Goal: Browse casually

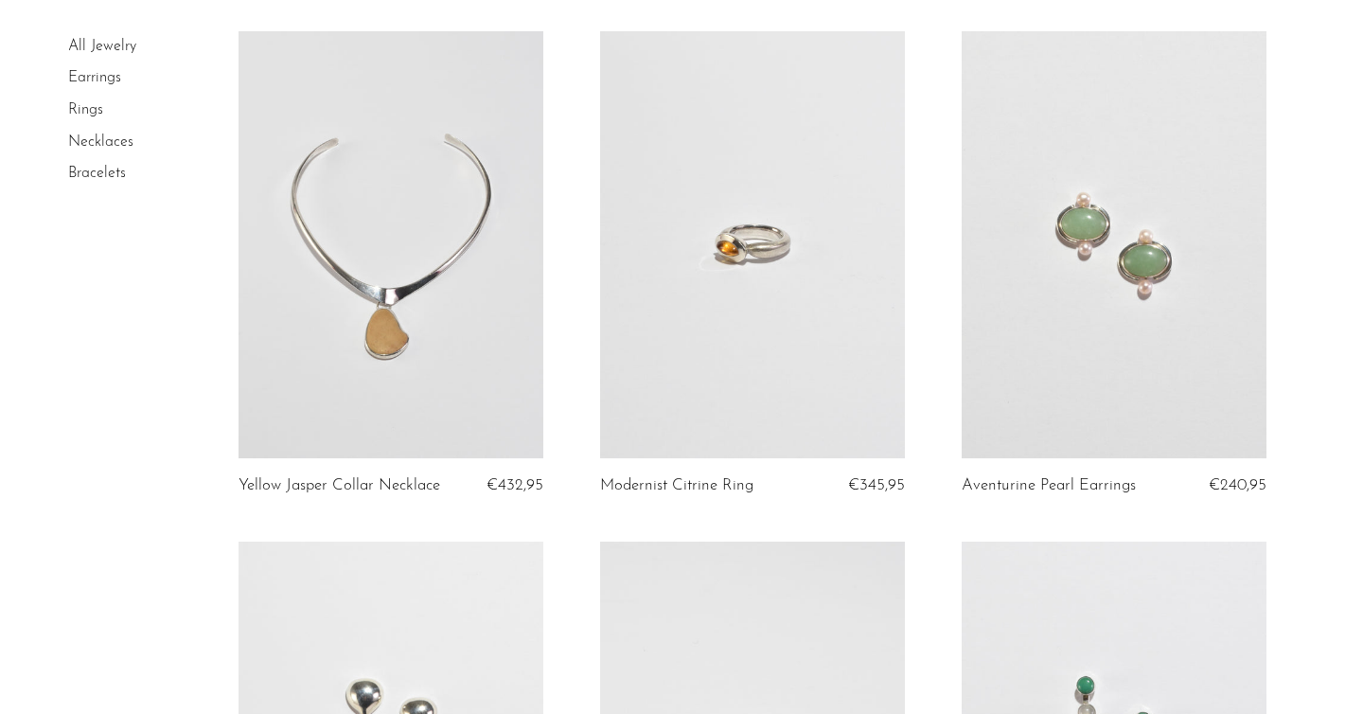
scroll to position [142, 0]
click at [121, 147] on link "Necklaces" at bounding box center [100, 142] width 65 height 15
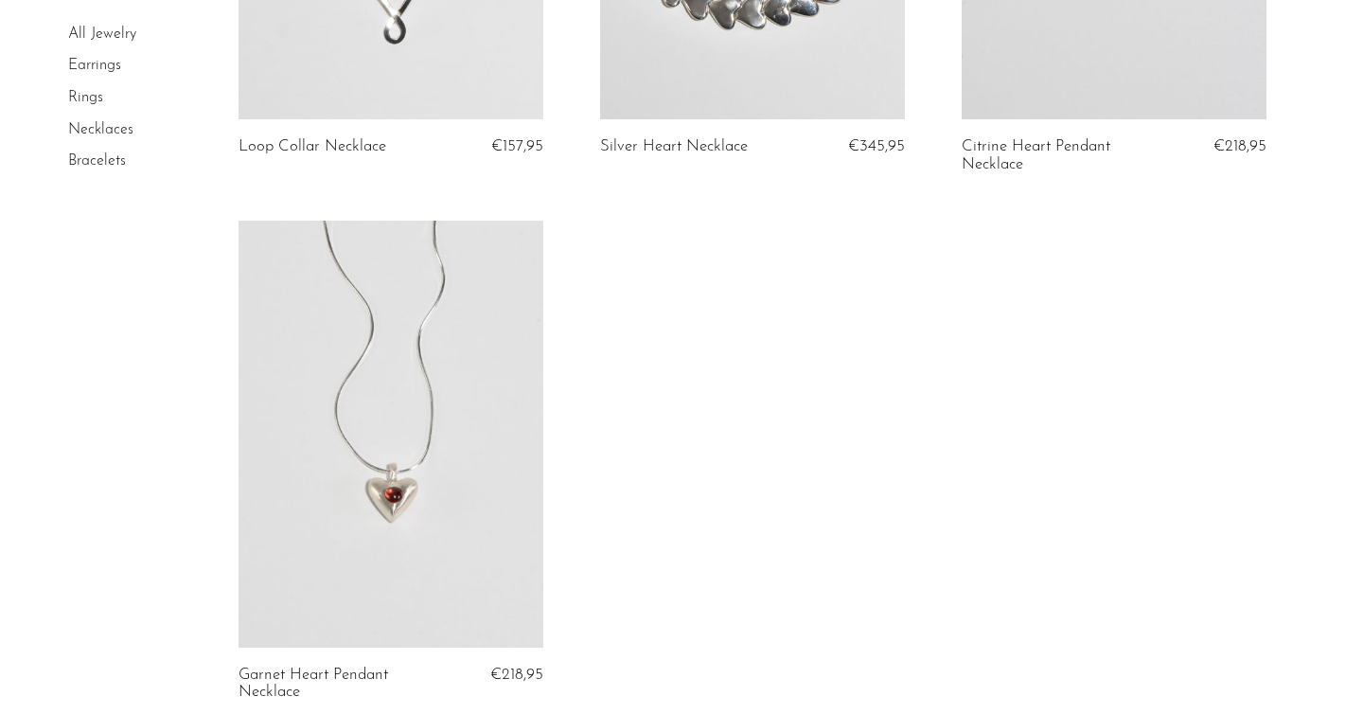
scroll to position [5246, 0]
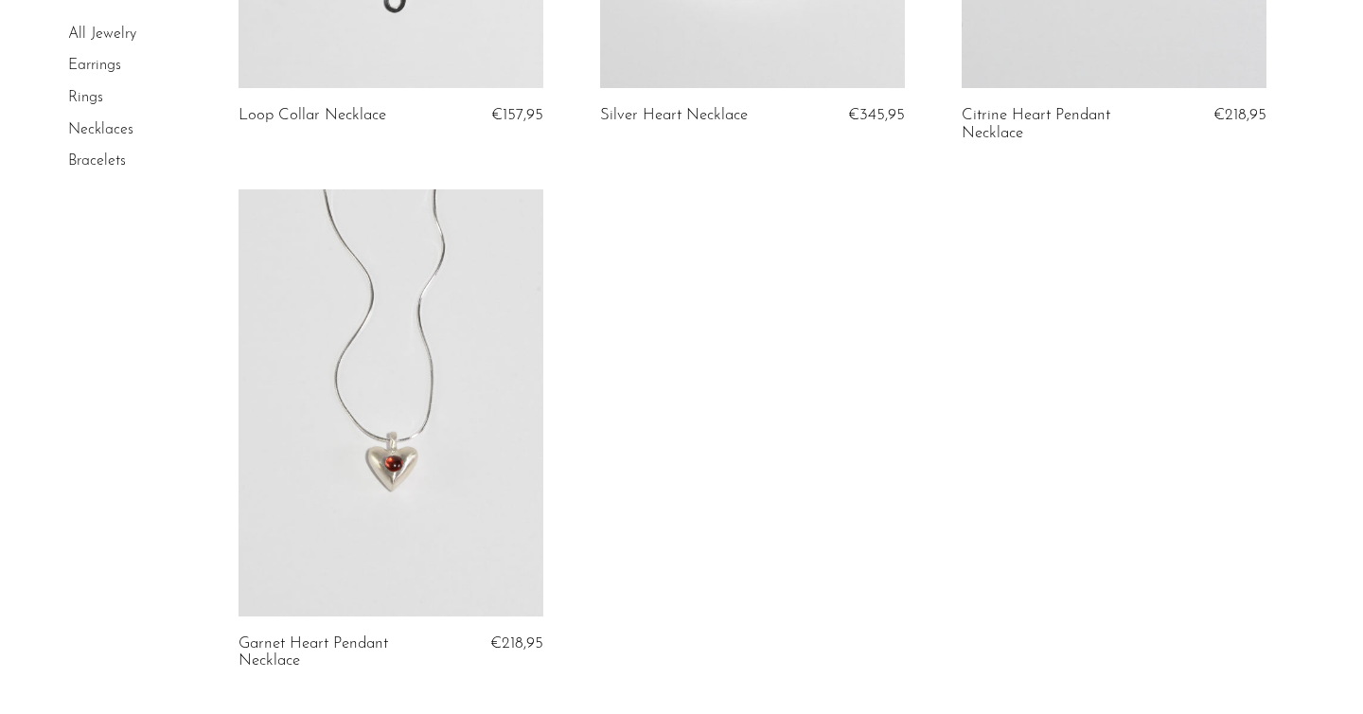
click at [90, 102] on link "Rings" at bounding box center [85, 97] width 35 height 15
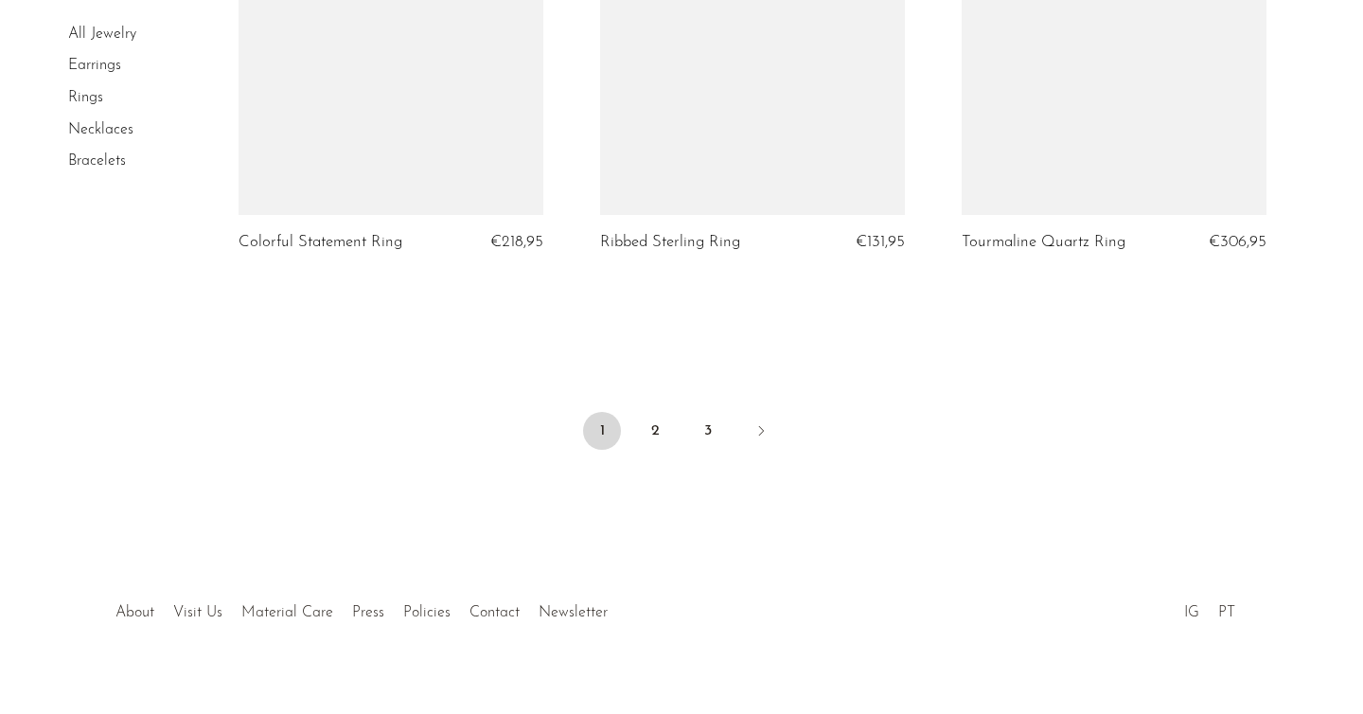
scroll to position [6078, 0]
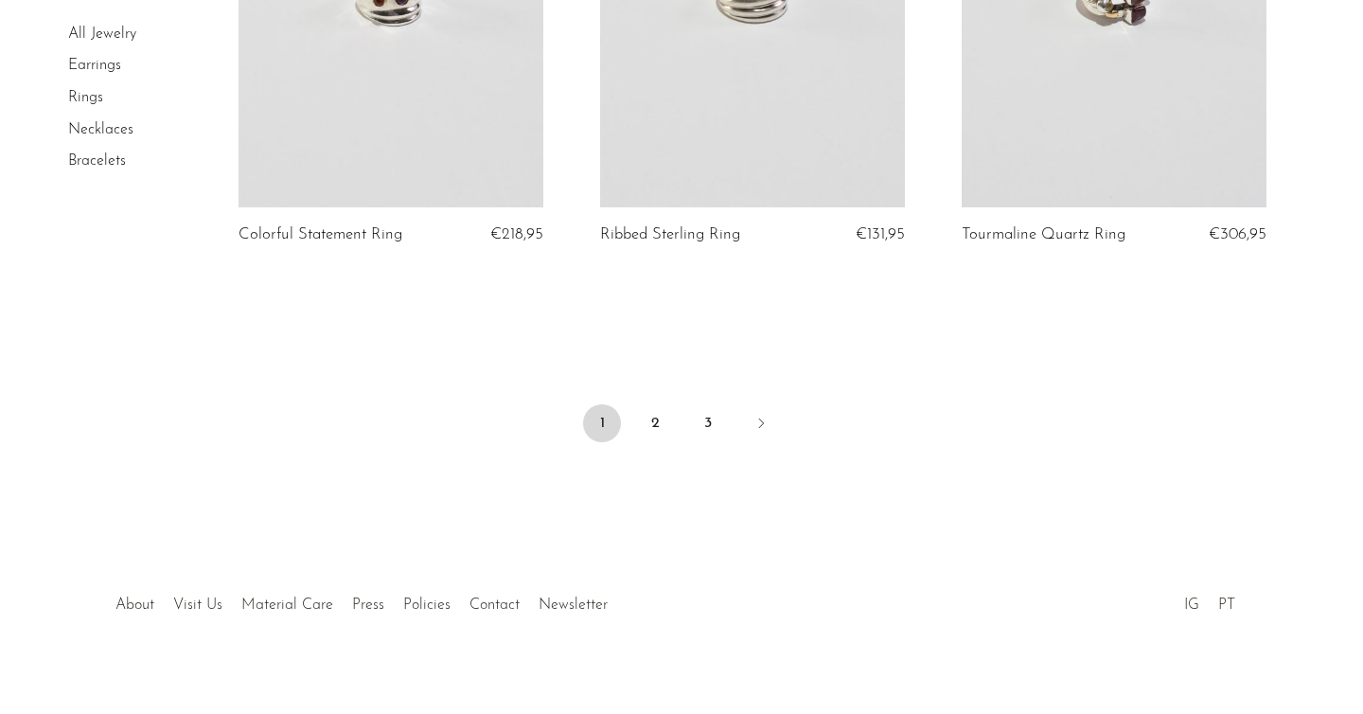
click at [92, 64] on link "Earrings" at bounding box center [94, 66] width 53 height 15
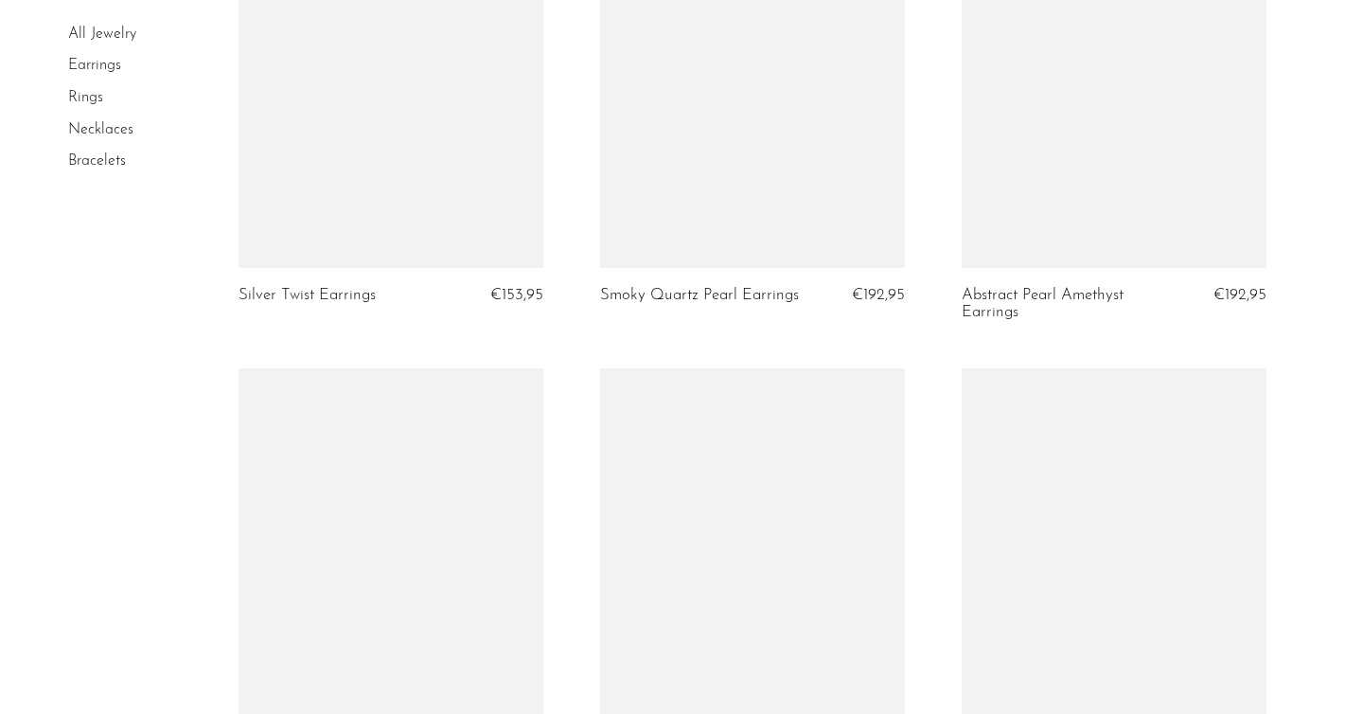
scroll to position [4467, 0]
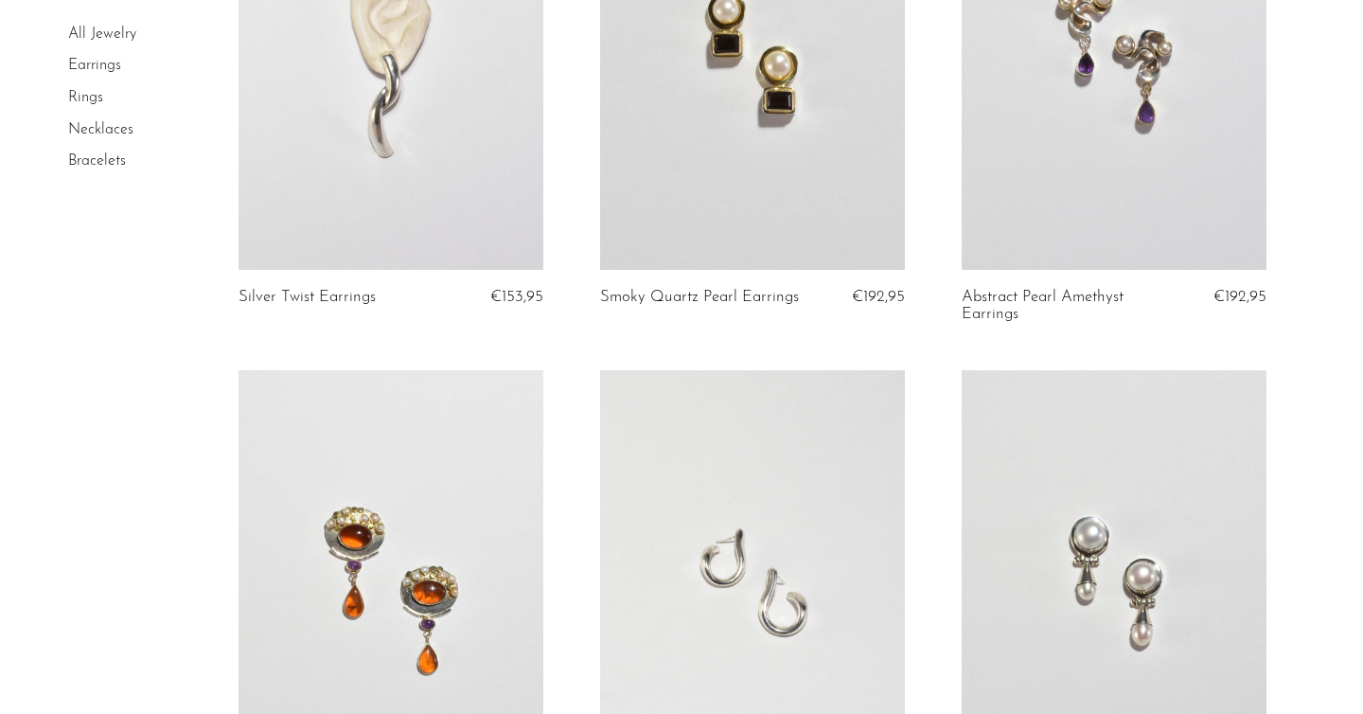
click at [332, 79] on link at bounding box center [391, 56] width 305 height 427
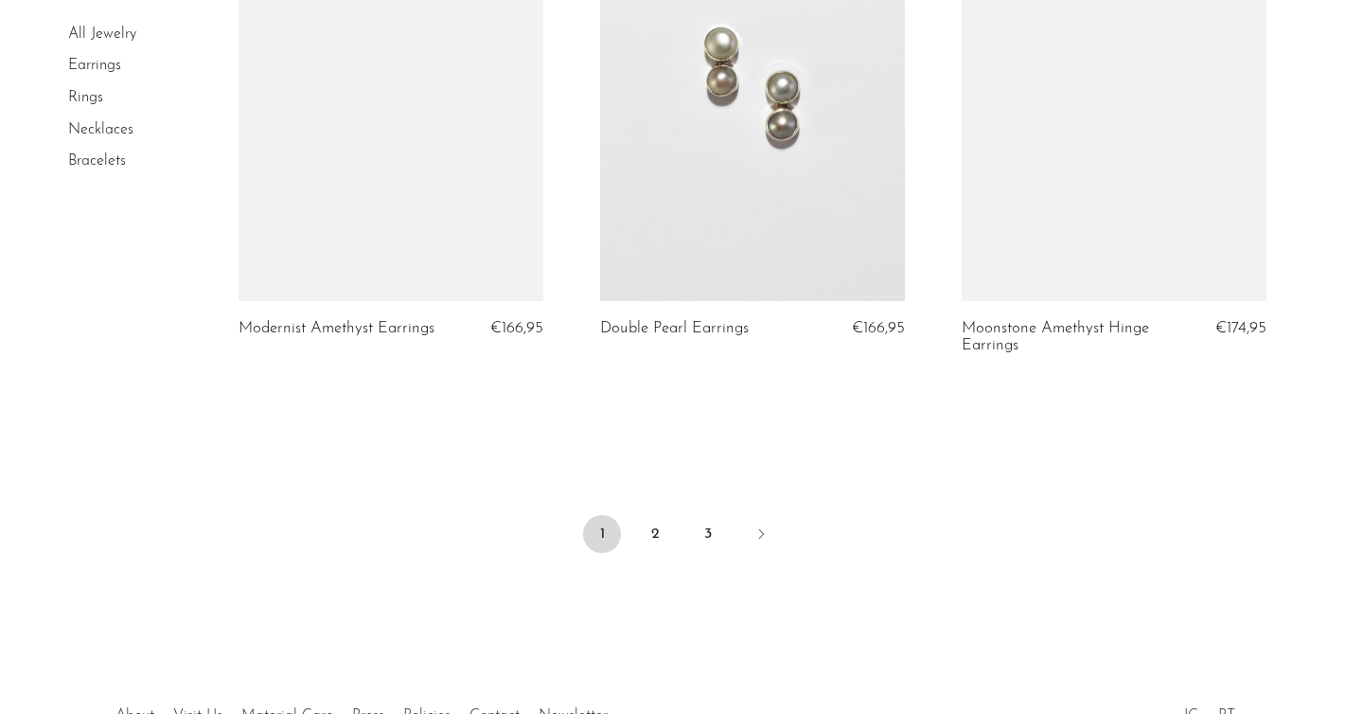
scroll to position [6148, 0]
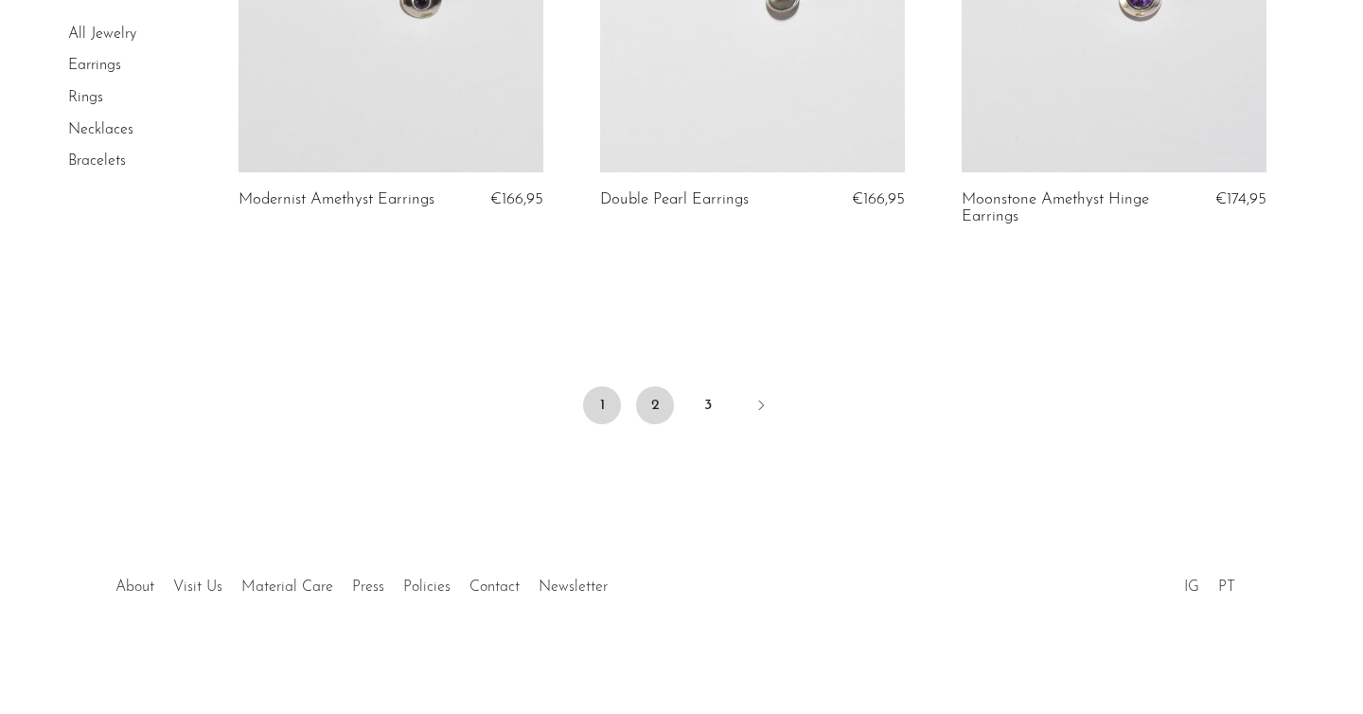
click at [647, 399] on link "2" at bounding box center [655, 405] width 38 height 38
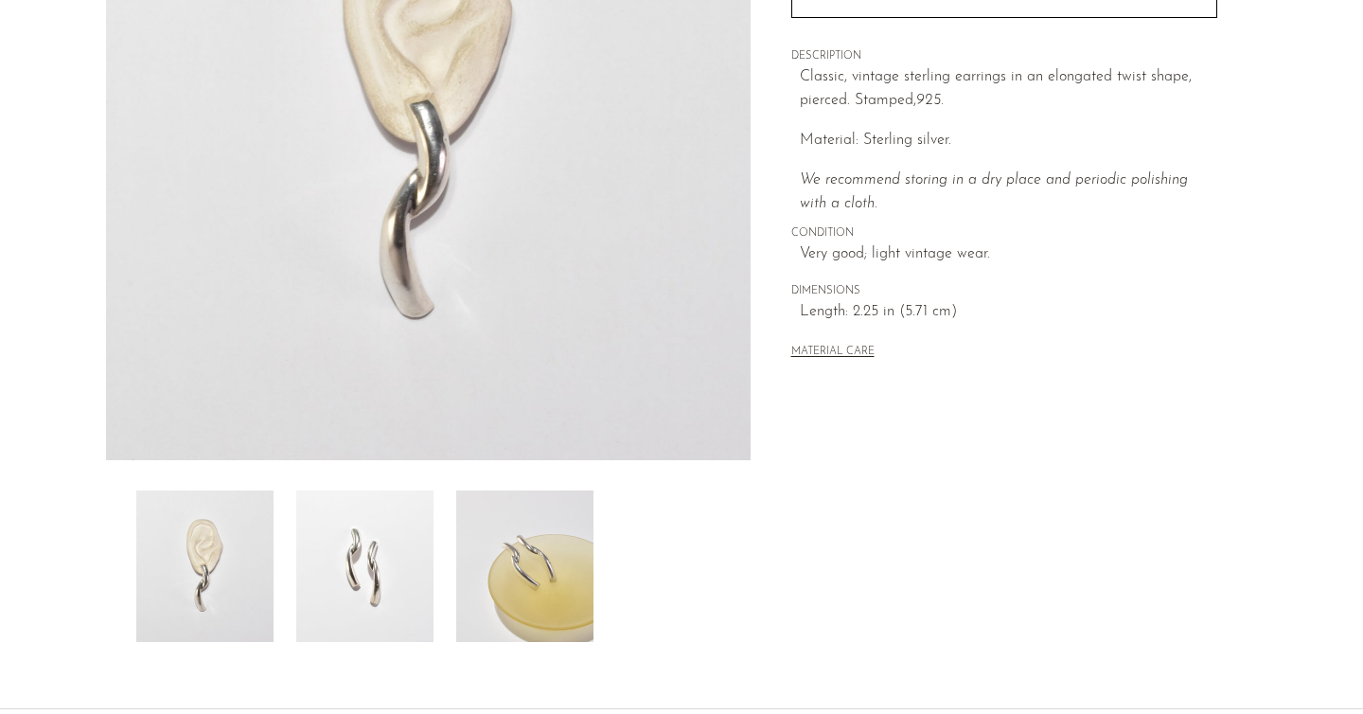
scroll to position [519, 0]
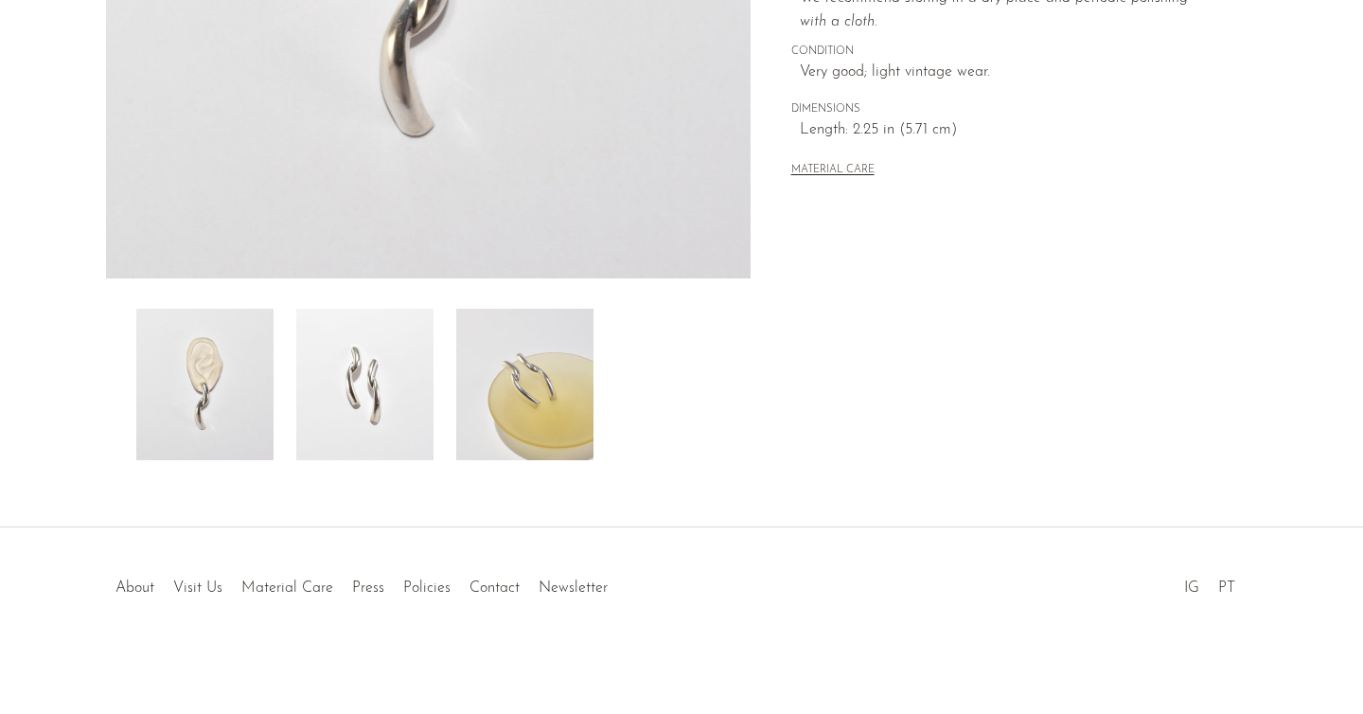
click at [379, 396] on img at bounding box center [364, 384] width 137 height 151
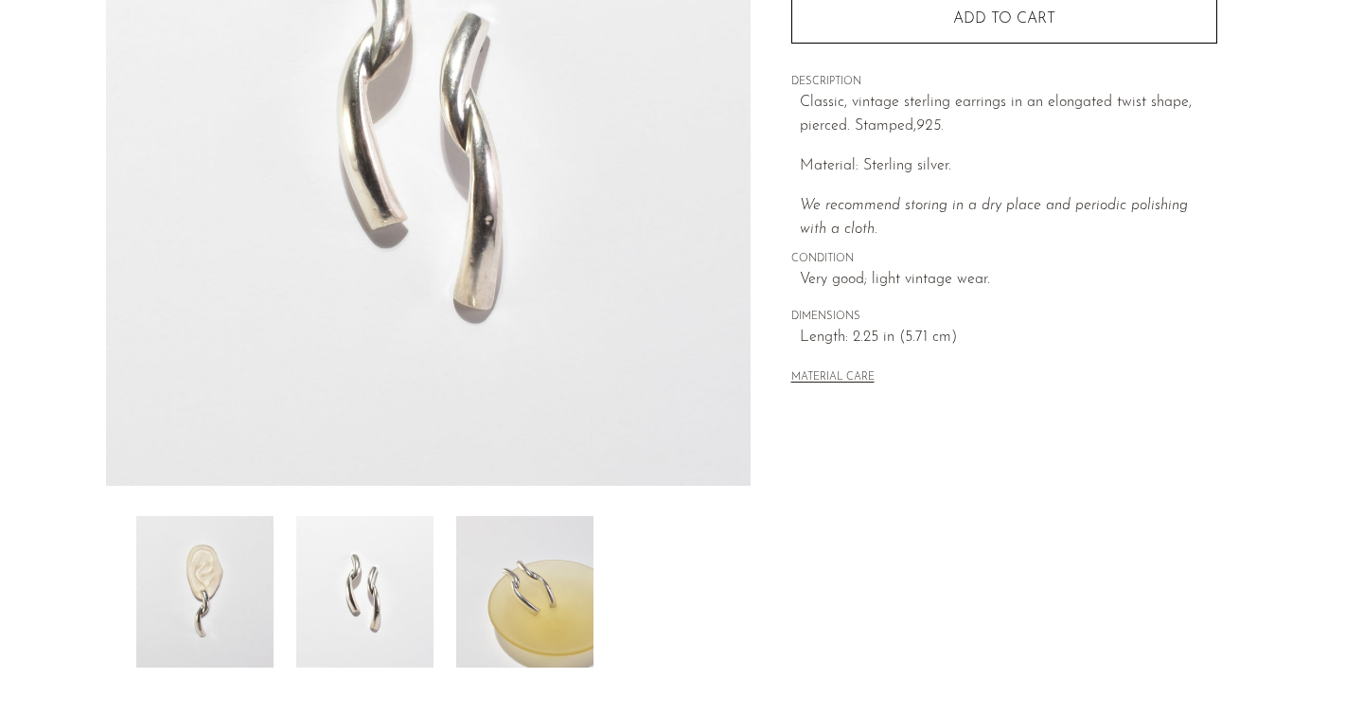
scroll to position [310, 0]
click at [167, 608] on img at bounding box center [204, 592] width 137 height 151
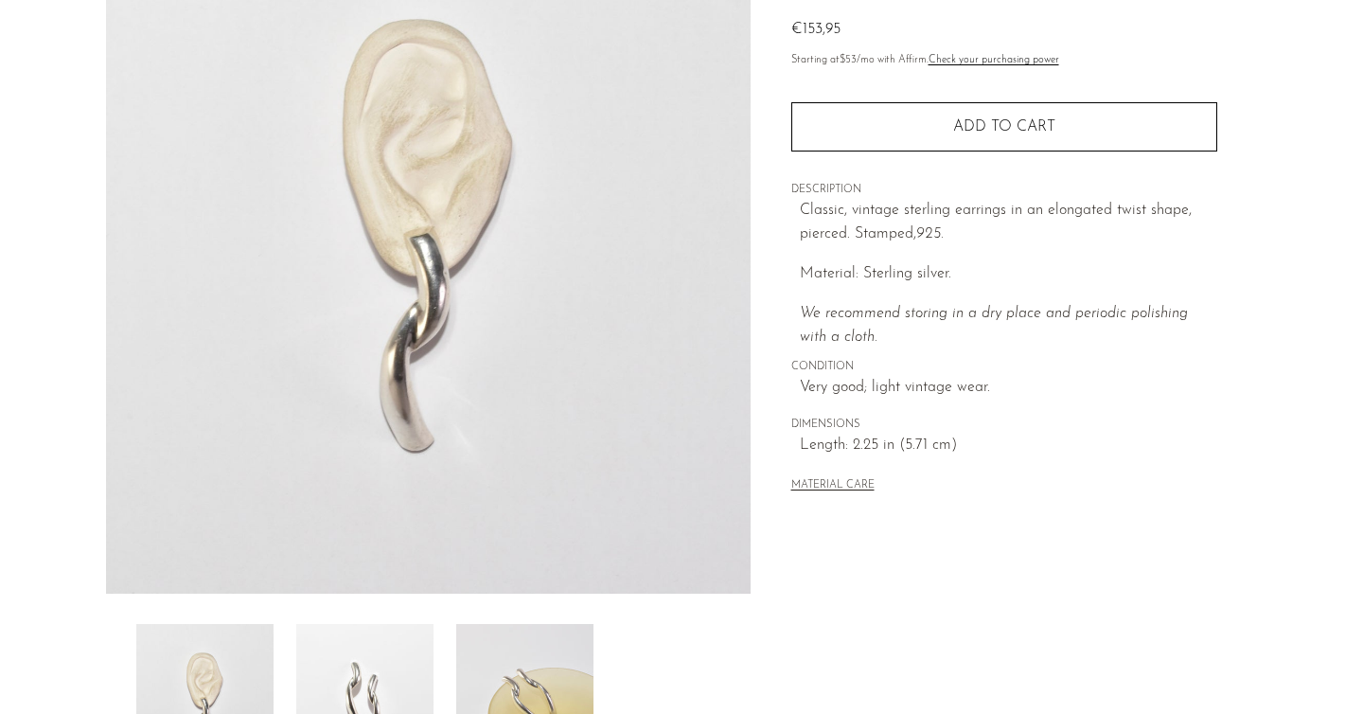
scroll to position [202, 0]
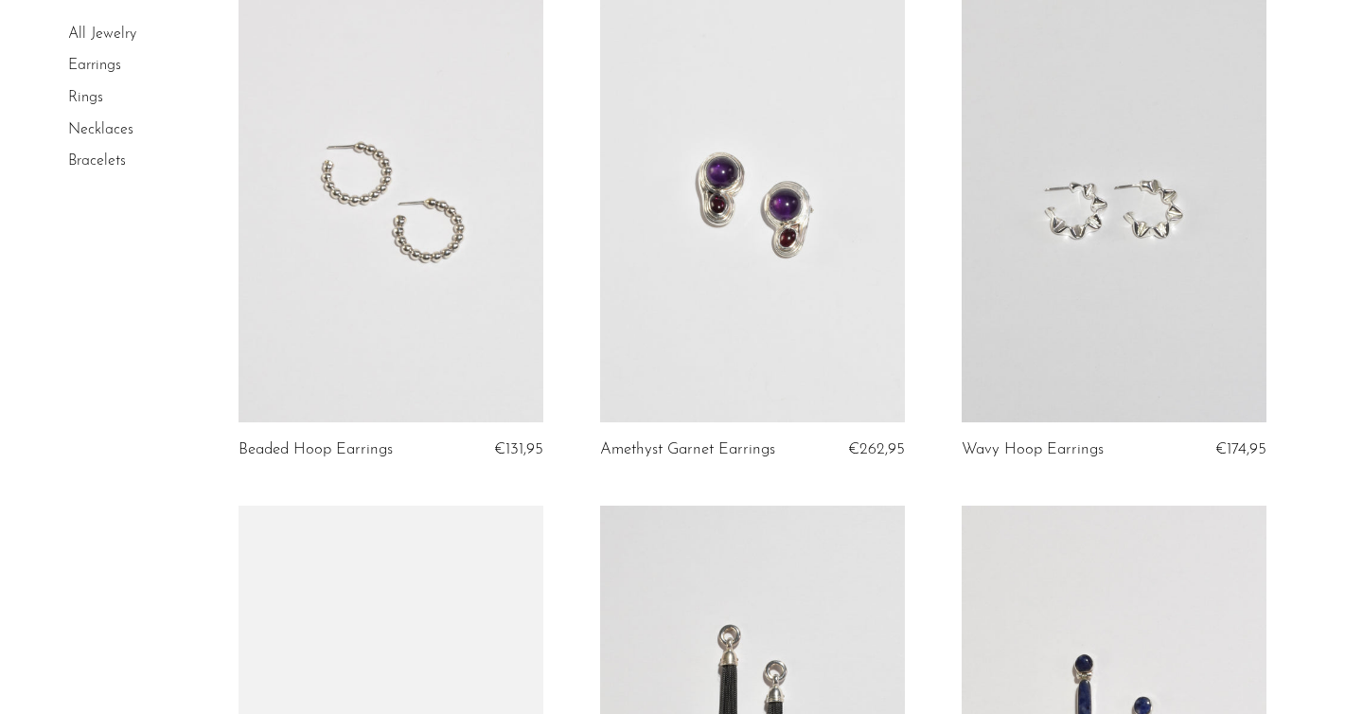
scroll to position [2752, 0]
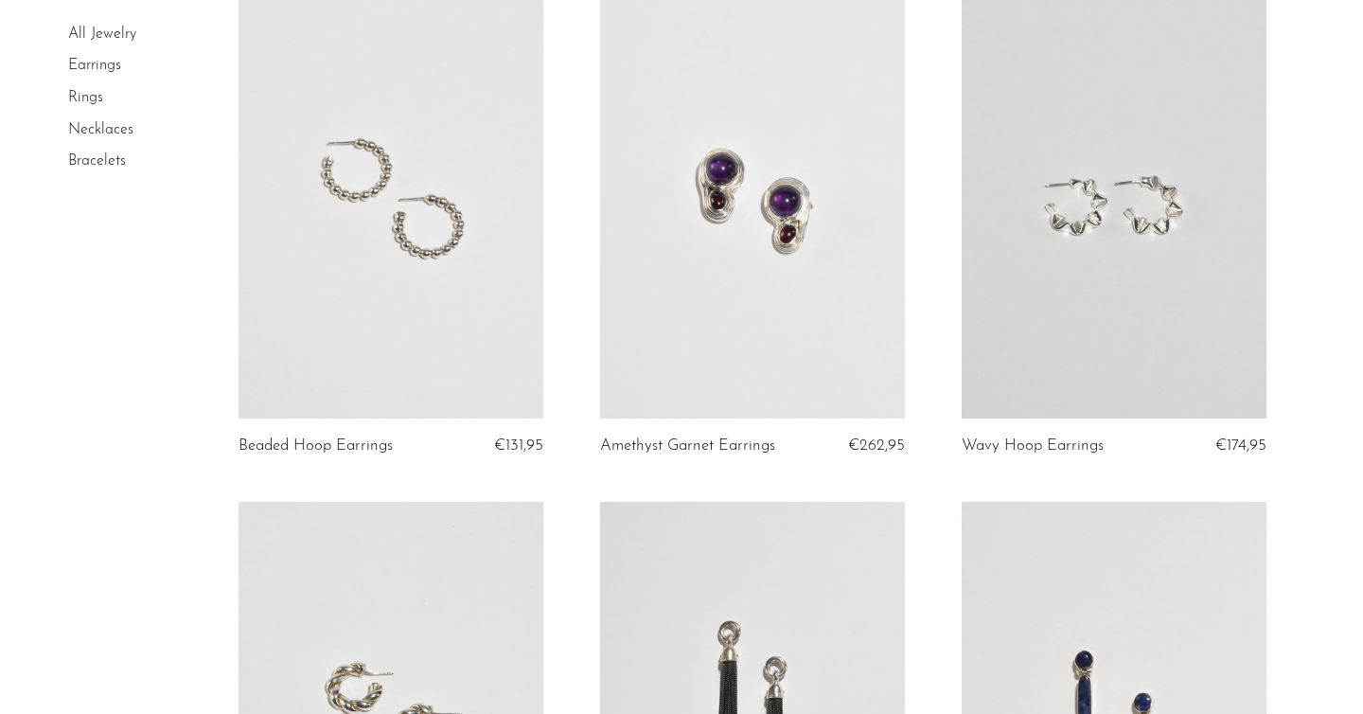
click at [1104, 200] on link at bounding box center [1114, 204] width 305 height 427
click at [429, 209] on link at bounding box center [391, 204] width 305 height 427
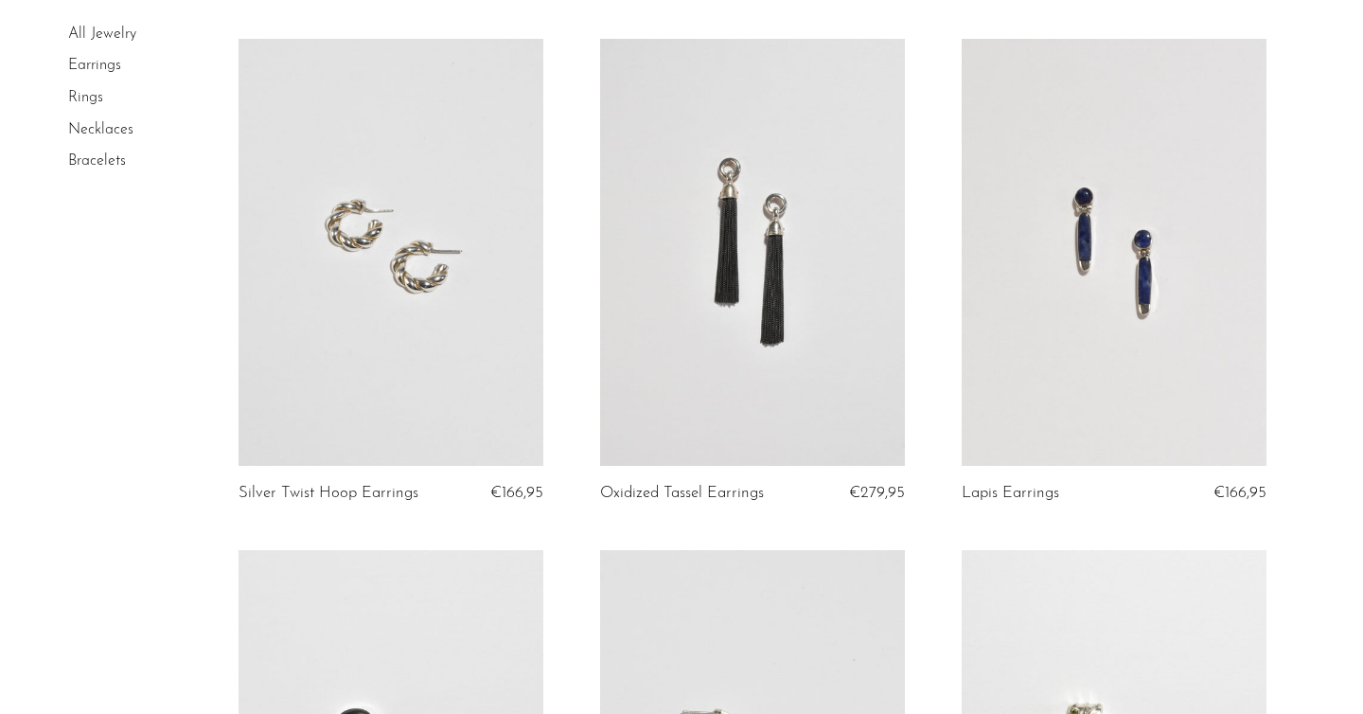
scroll to position [3216, 0]
click at [429, 209] on link at bounding box center [391, 251] width 305 height 427
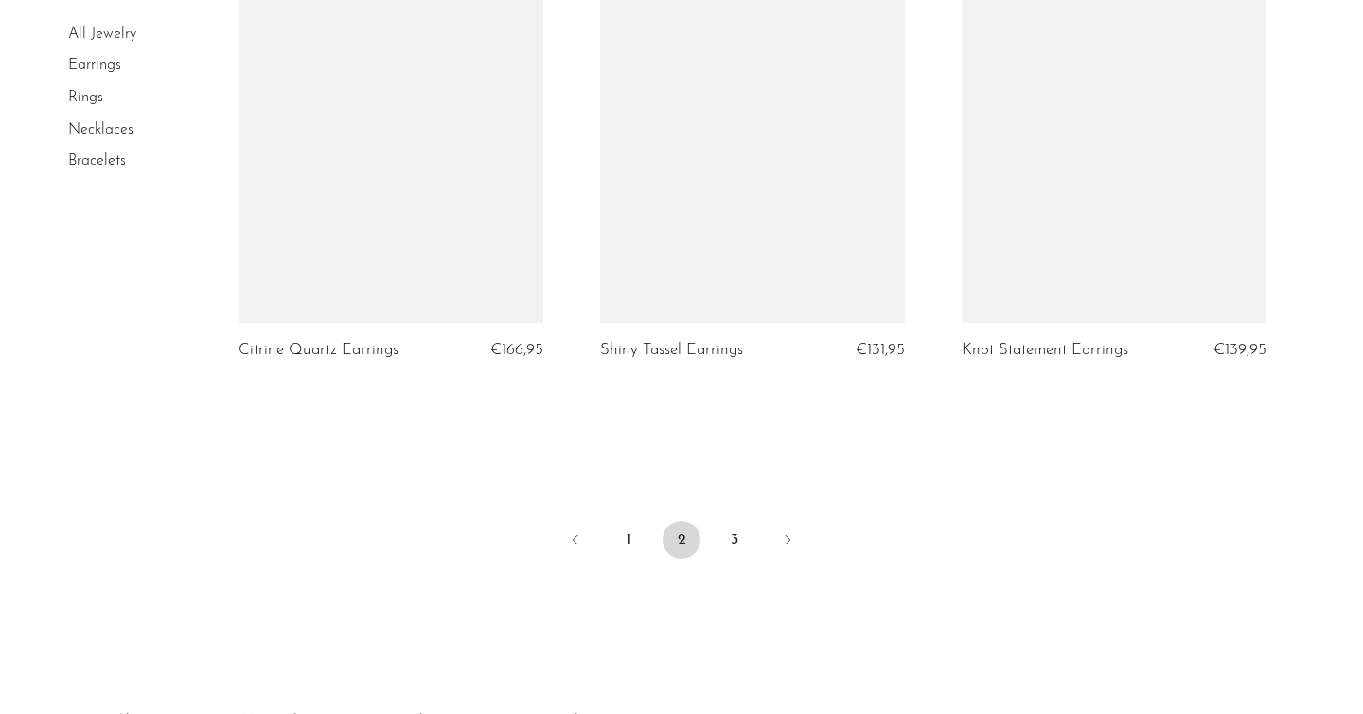
scroll to position [6003, 0]
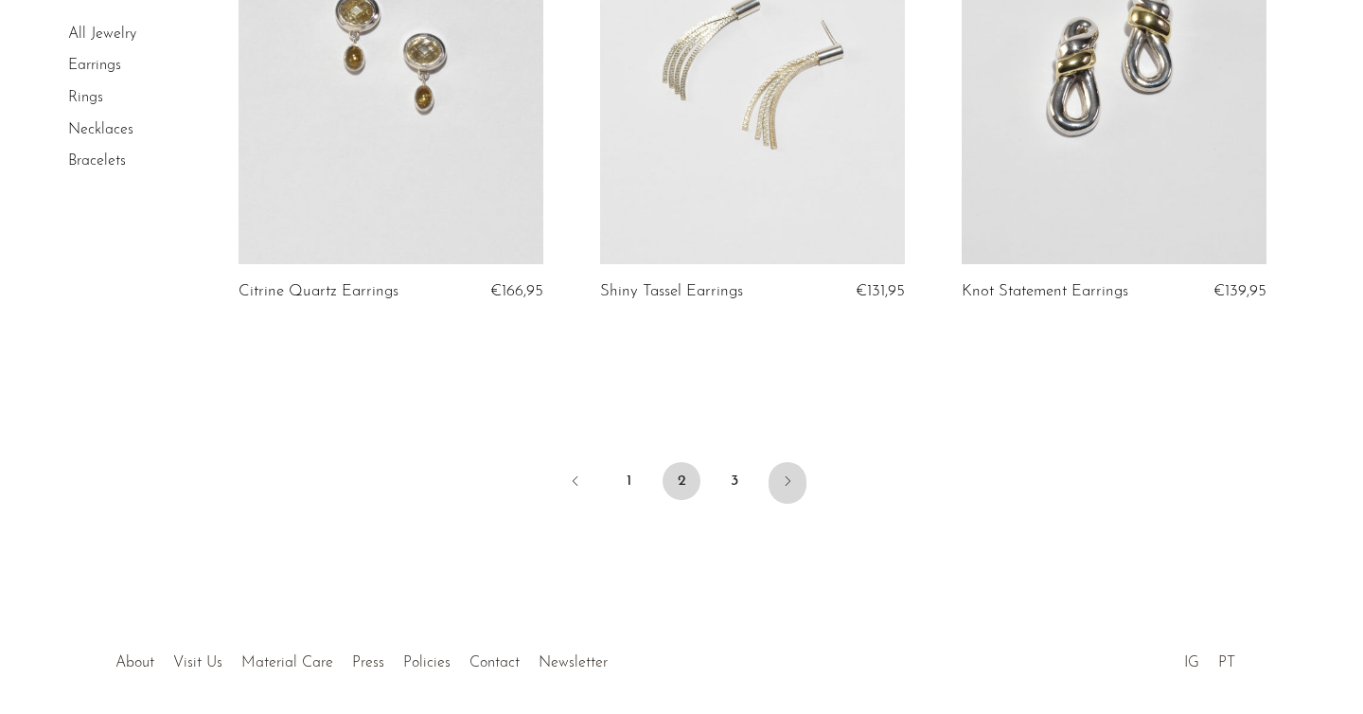
click at [782, 487] on icon "Next" at bounding box center [787, 480] width 15 height 15
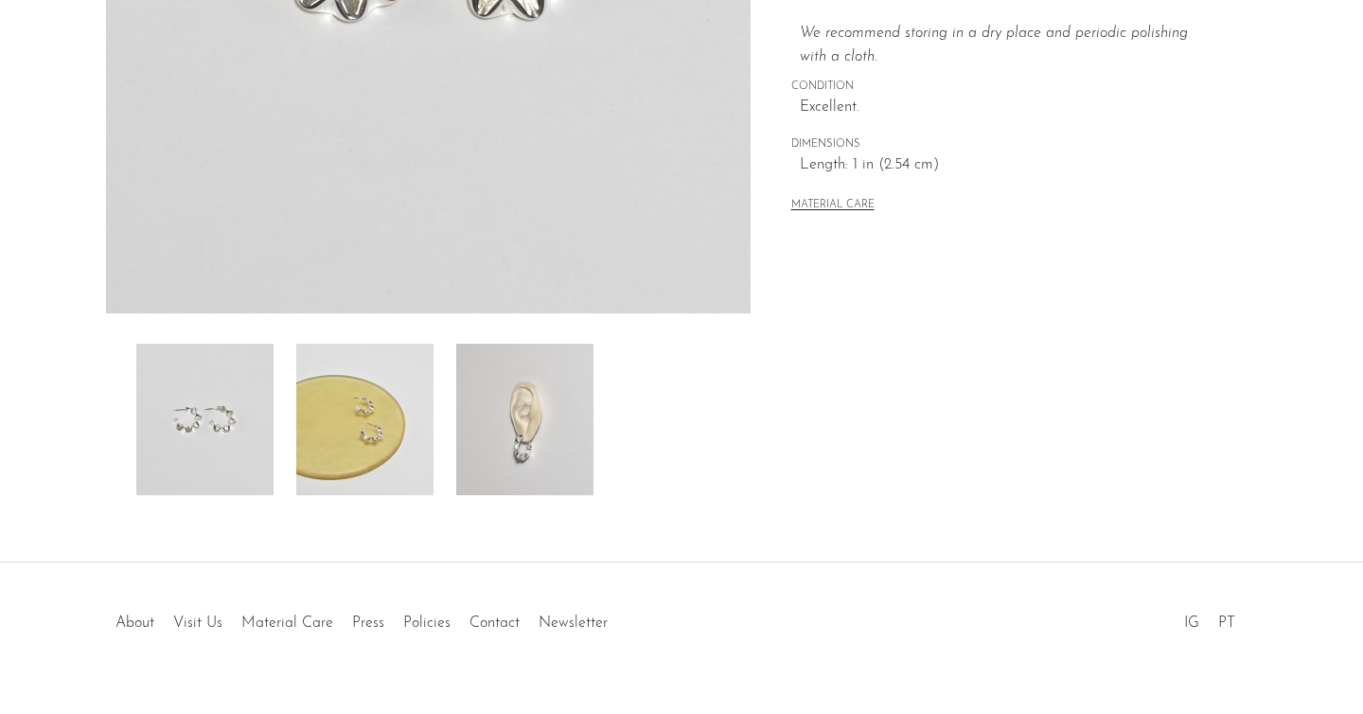
scroll to position [519, 0]
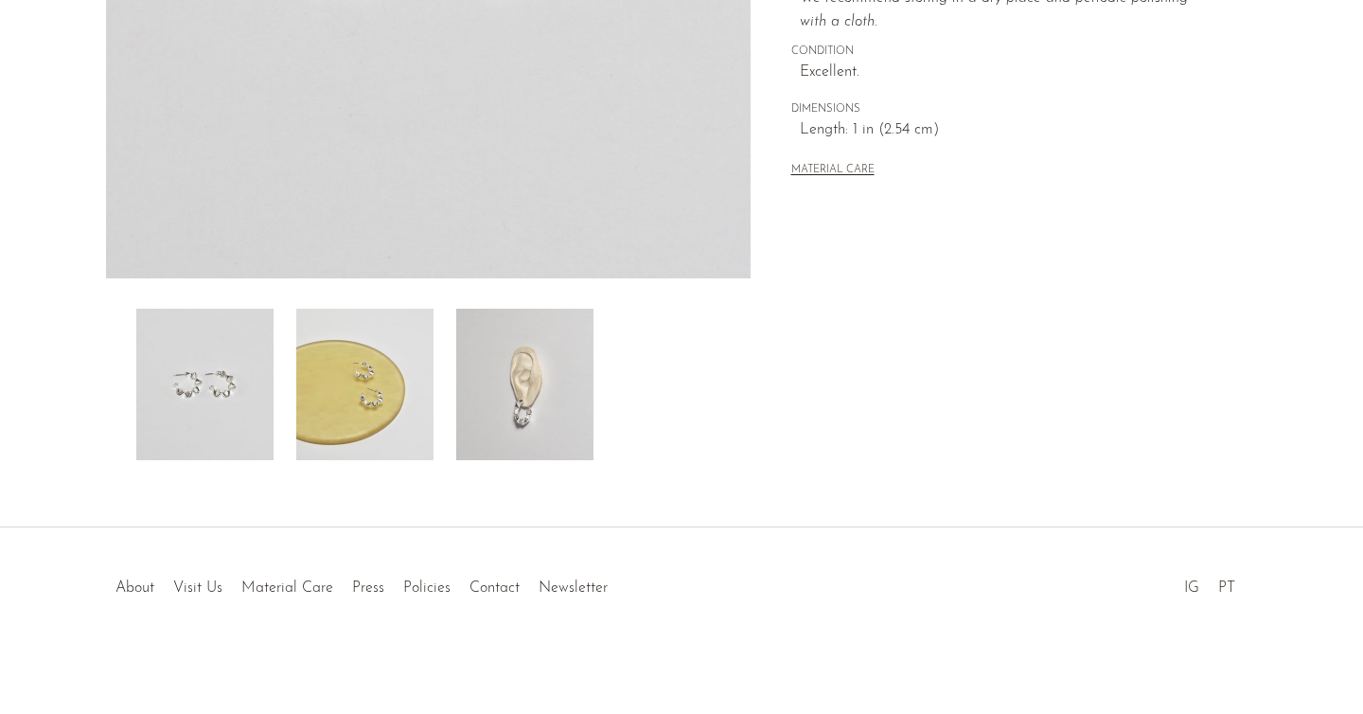
click at [541, 363] on img at bounding box center [524, 384] width 137 height 151
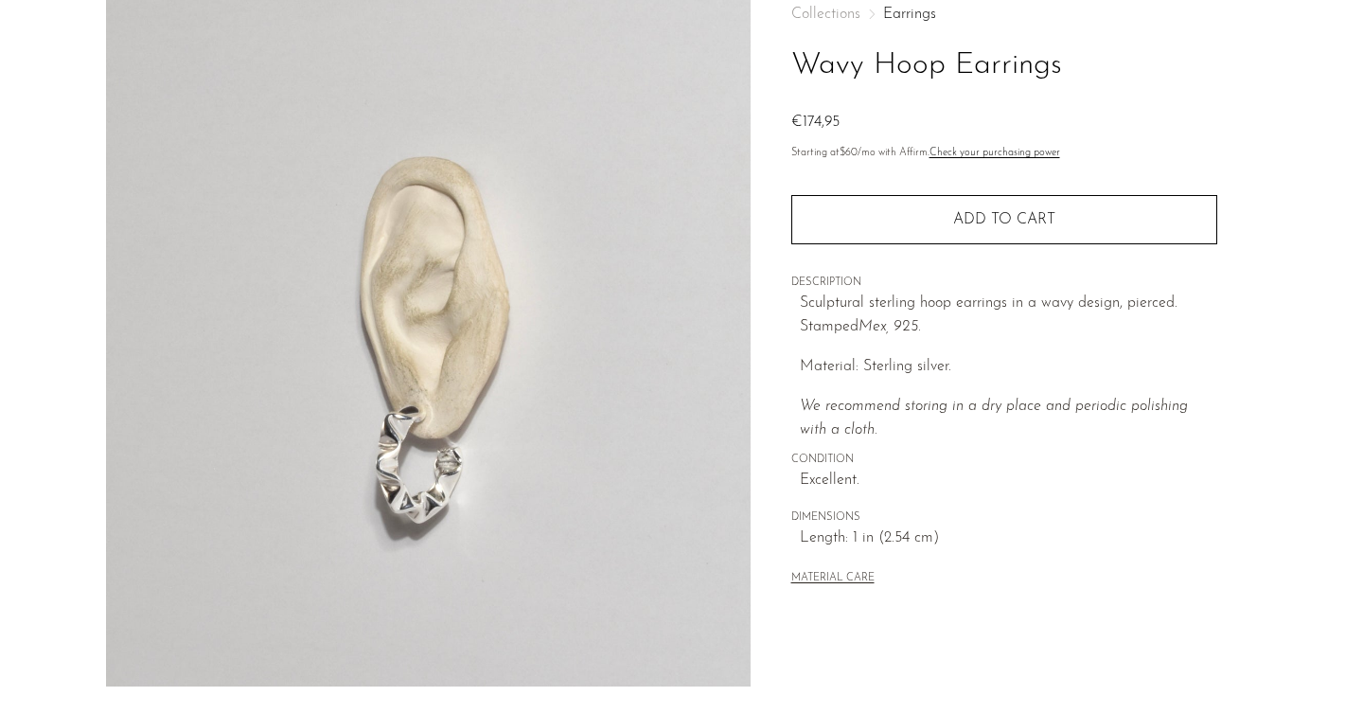
scroll to position [108, 0]
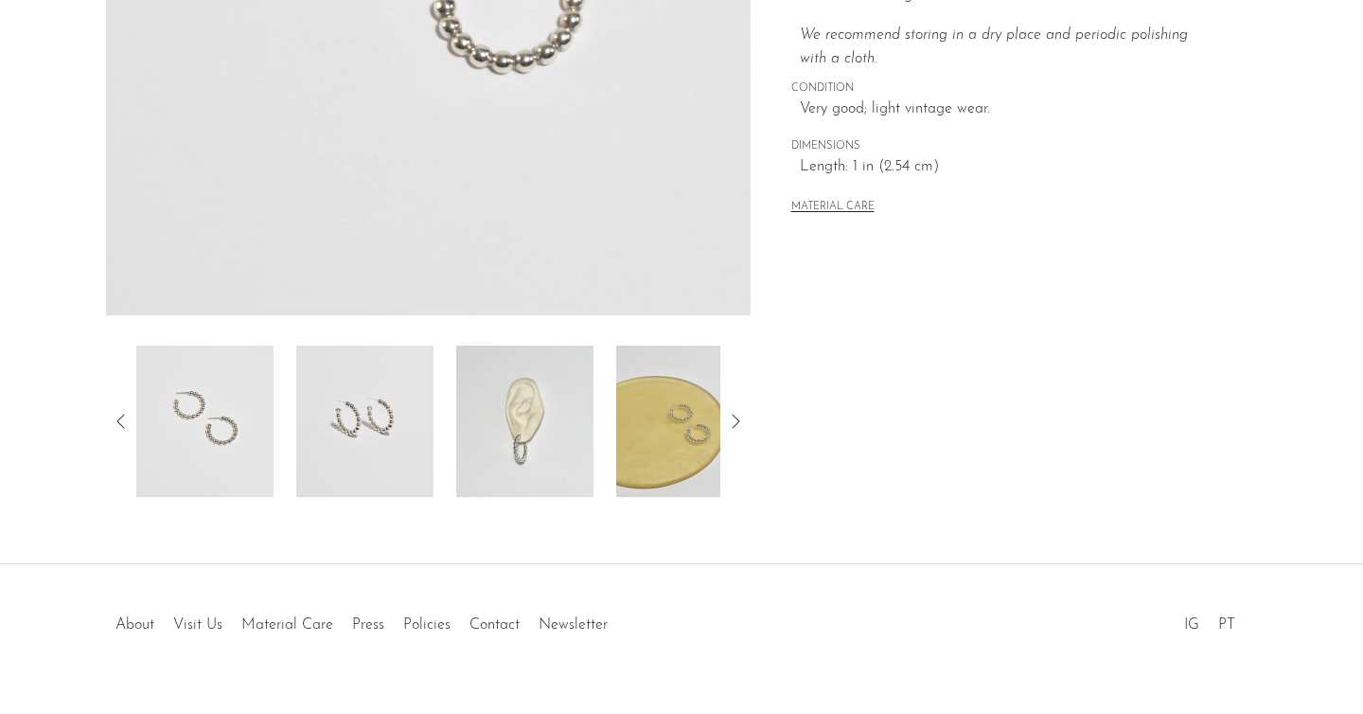
scroll to position [492, 0]
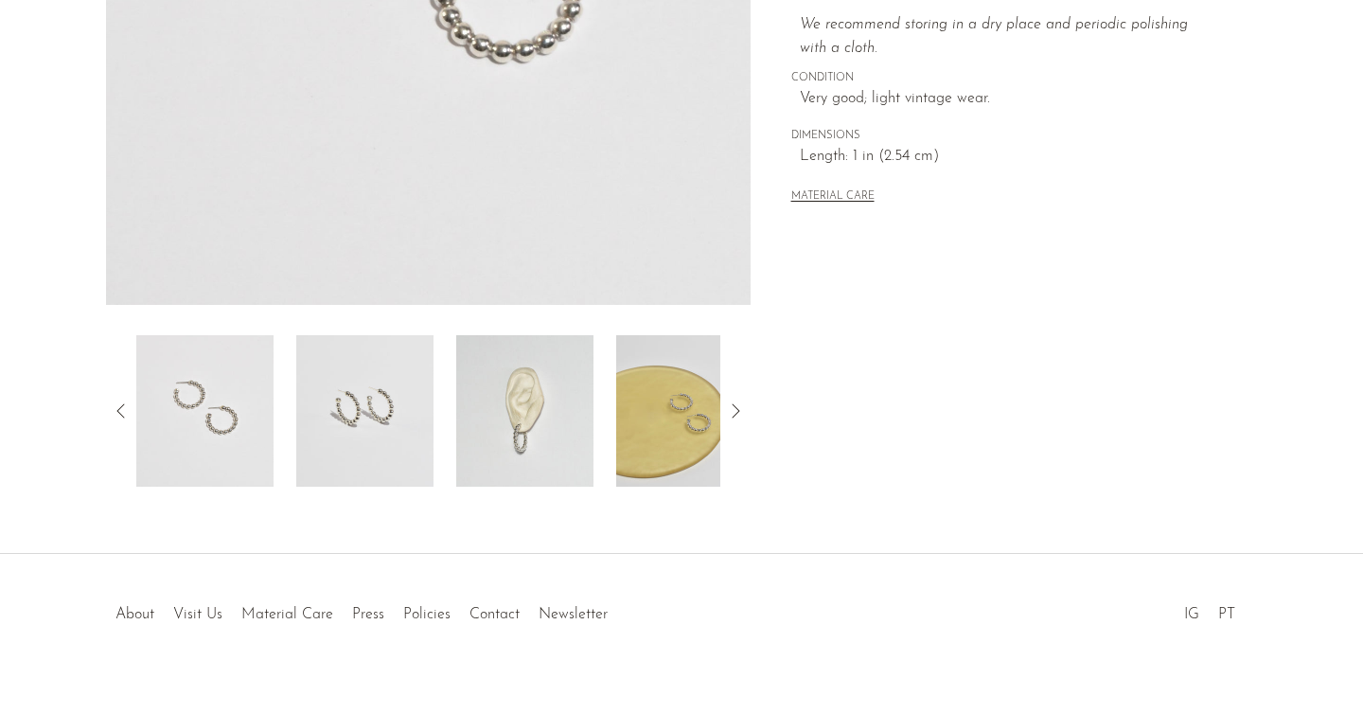
click at [508, 474] on img at bounding box center [524, 410] width 137 height 151
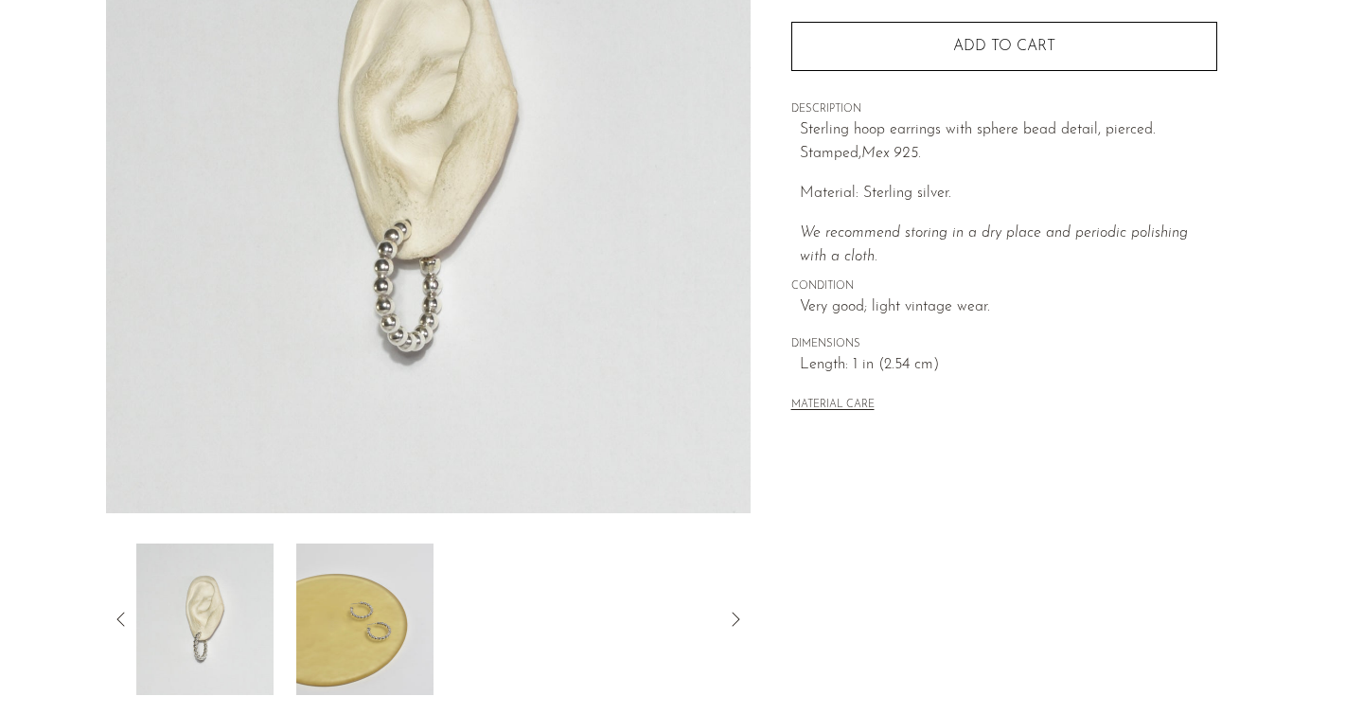
scroll to position [281, 0]
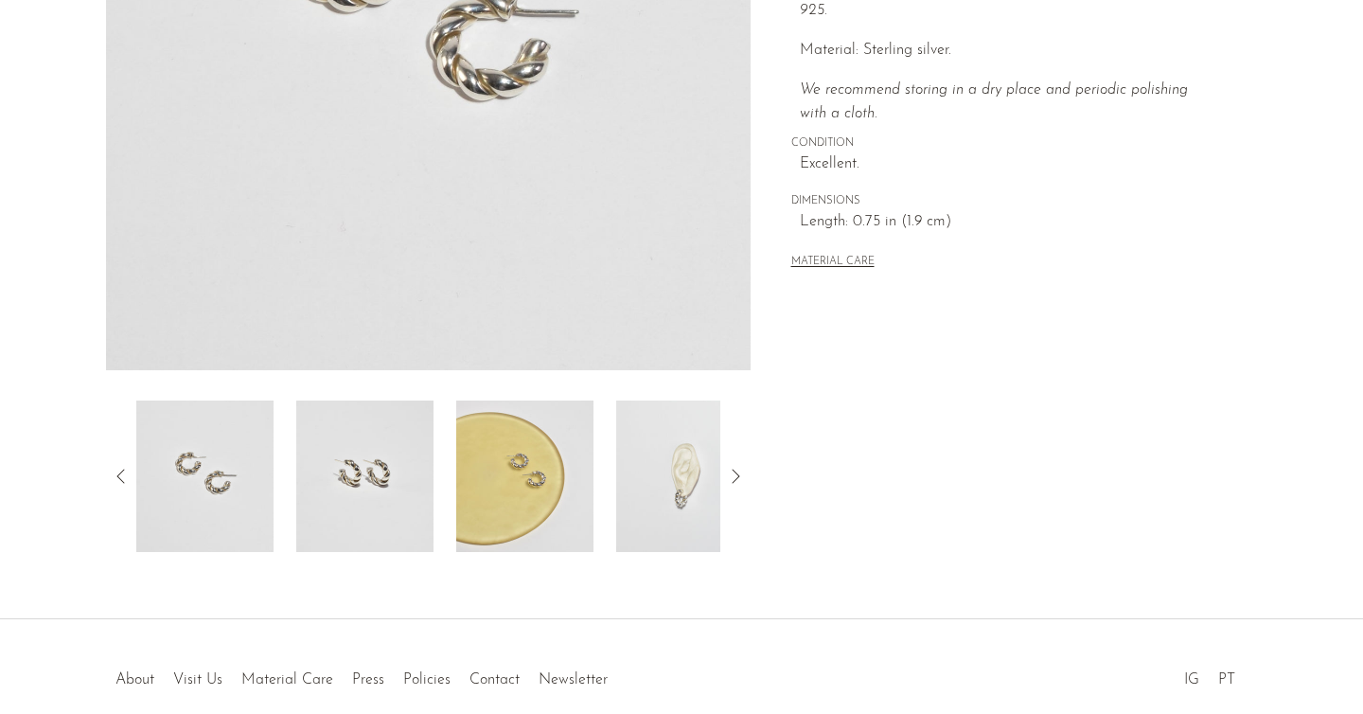
scroll to position [509, 0]
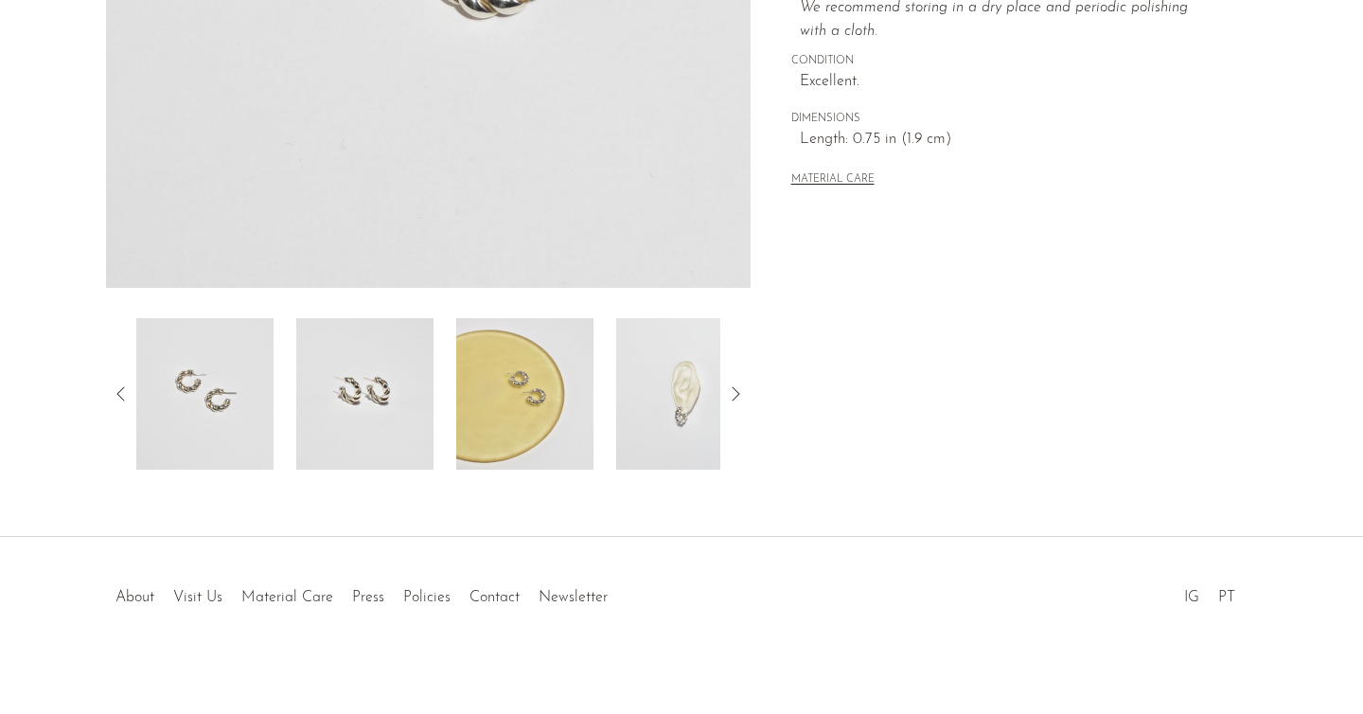
click at [681, 400] on img at bounding box center [684, 393] width 137 height 151
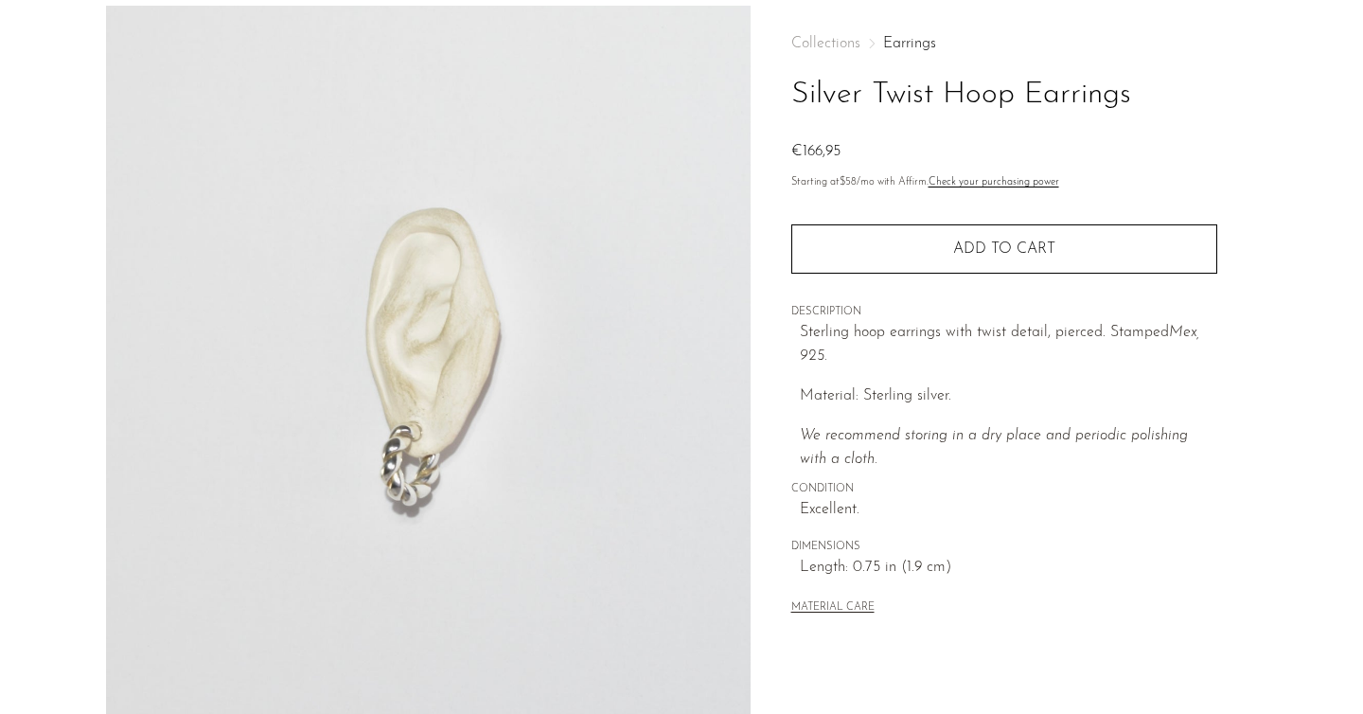
scroll to position [80, 0]
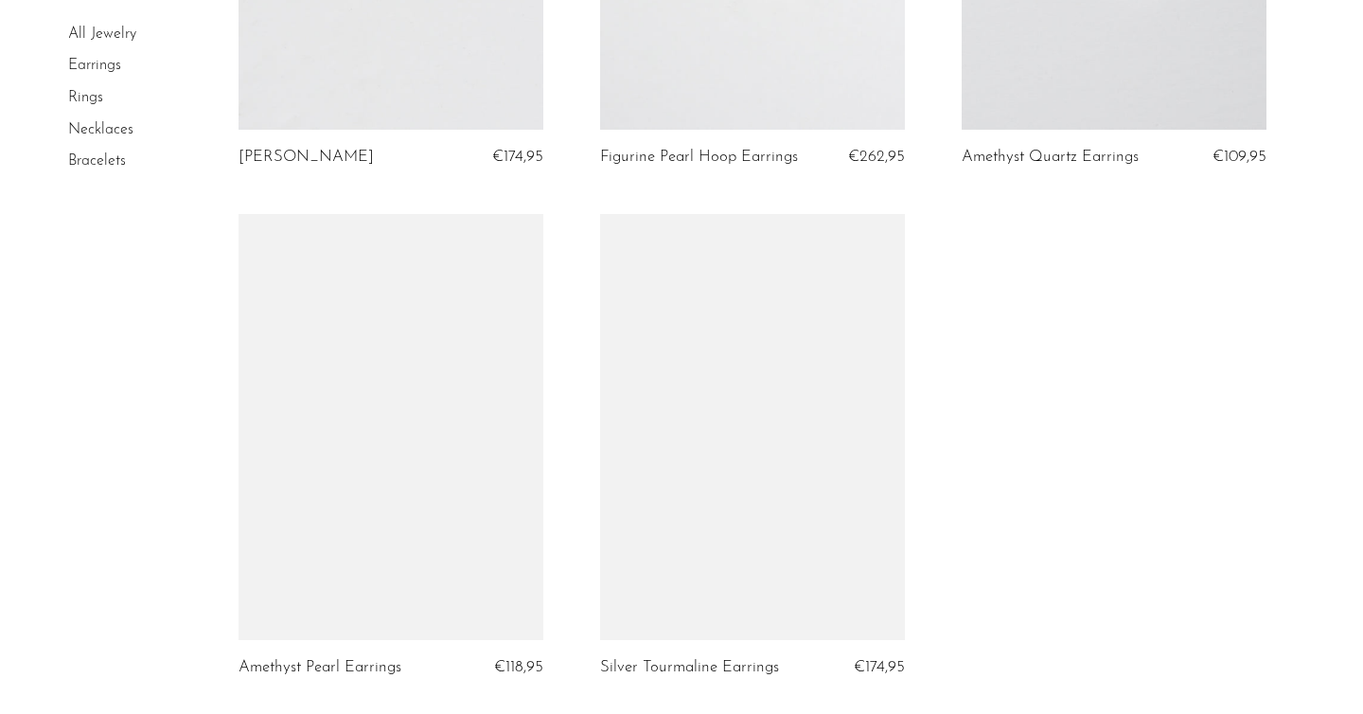
scroll to position [1000, 0]
